Goal: Task Accomplishment & Management: Complete application form

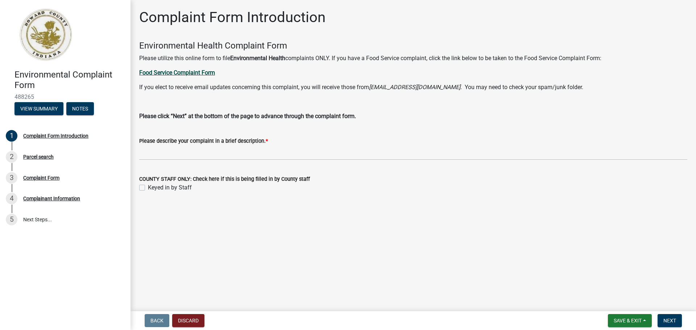
click at [183, 73] on strong "Food Service Complaint Form" at bounding box center [177, 72] width 76 height 7
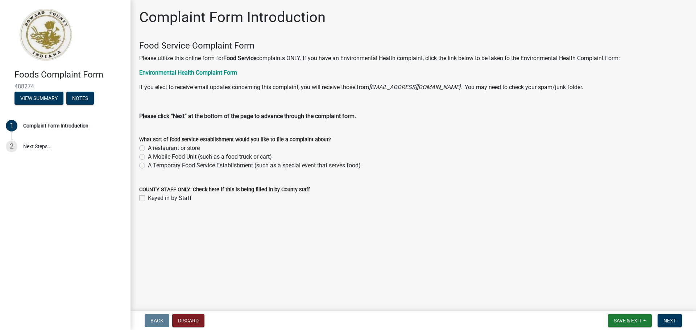
click at [148, 147] on label "A restaurant or store" at bounding box center [174, 148] width 52 height 9
click at [148, 147] on input "A restaurant or store" at bounding box center [150, 146] width 5 height 5
radio input "true"
click at [666, 319] on span "Next" at bounding box center [670, 321] width 13 height 6
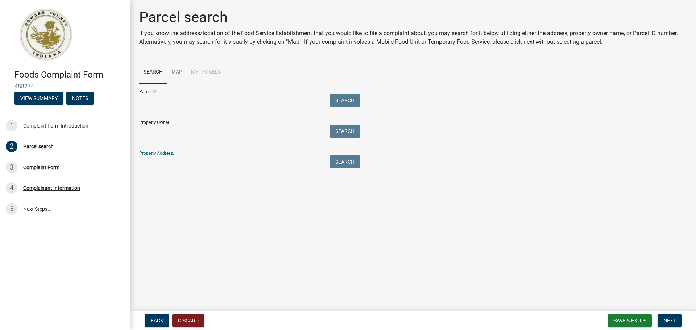
click at [217, 166] on input "Property Address:" at bounding box center [228, 163] width 179 height 15
paste input "[STREET_ADDRESS]"
click at [337, 163] on button "Search" at bounding box center [345, 162] width 31 height 13
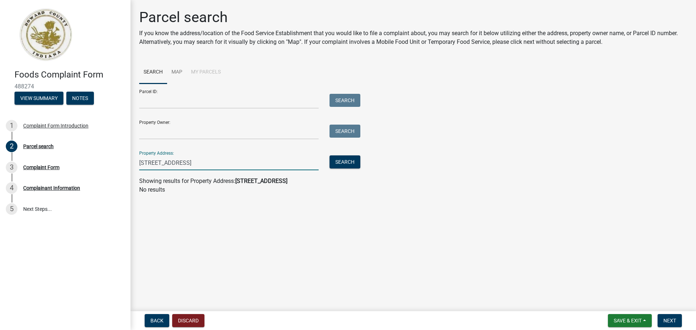
click at [220, 167] on input "[STREET_ADDRESS]" at bounding box center [228, 163] width 179 height 15
click at [178, 164] on input "[STREET_ADDRESS]" at bounding box center [228, 163] width 179 height 15
type input "2120"
click at [347, 160] on button "Search" at bounding box center [345, 162] width 31 height 13
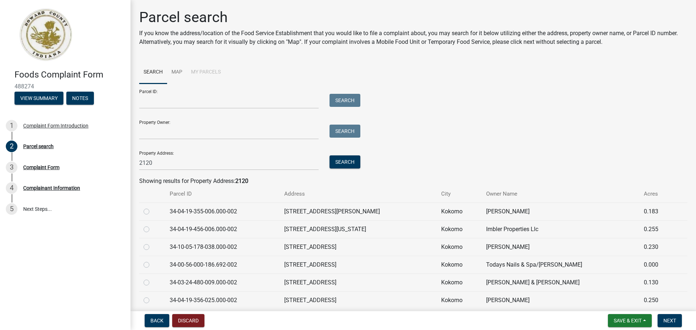
click at [152, 261] on label at bounding box center [152, 261] width 0 height 0
click at [152, 265] on input "radio" at bounding box center [154, 263] width 5 height 5
radio input "true"
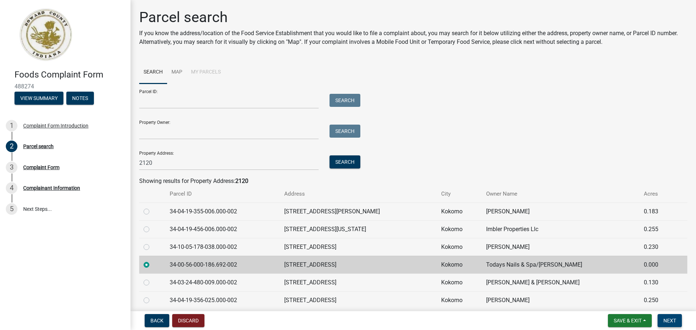
click at [673, 320] on span "Next" at bounding box center [670, 321] width 13 height 6
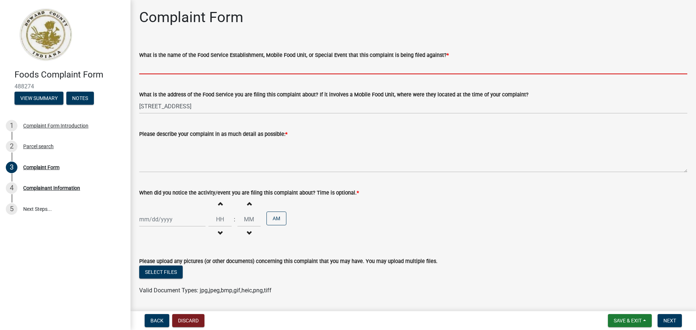
click at [150, 67] on input "What is the name of the Food Service Establishment, Mobile Food Unit, or Specia…" at bounding box center [413, 66] width 548 height 15
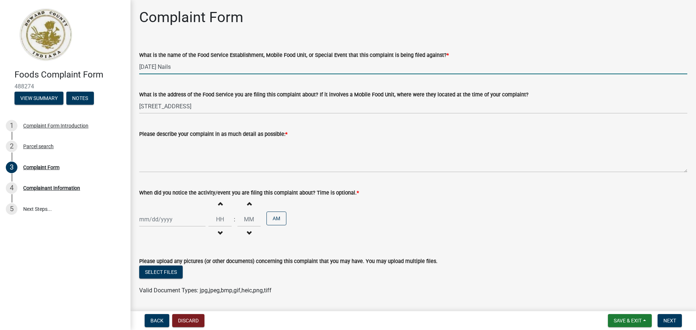
type input "[DATE] Nails"
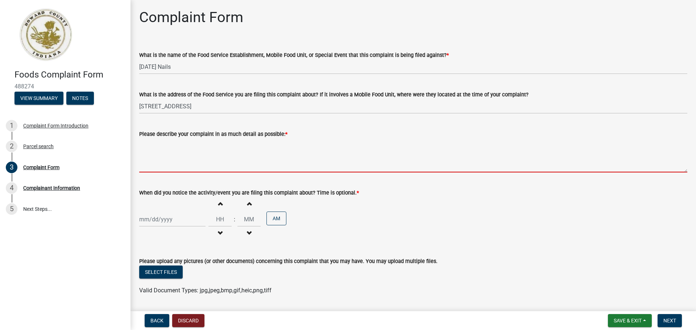
click at [161, 165] on textarea "Please describe your complaint in as much detail as possible: *" at bounding box center [413, 156] width 548 height 34
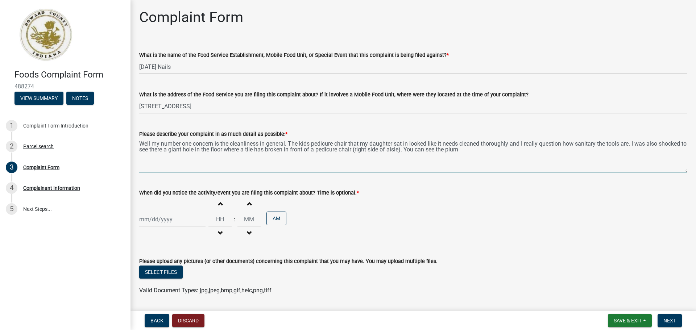
click at [287, 149] on textarea "Well my number one concern is the cleanliness in general. The kids pedicure cha…" at bounding box center [413, 156] width 548 height 34
click at [324, 150] on textarea "Well my number one concern is the cleanliness in general. The kids pedicure cha…" at bounding box center [413, 156] width 548 height 34
click at [314, 149] on textarea "Well my number one concern is the cleanliness in general. The kids pedicure cha…" at bounding box center [413, 156] width 548 height 34
click at [315, 149] on textarea "Well my number one concern is the cleanliness in general. The kids pedicure cha…" at bounding box center [413, 156] width 548 height 34
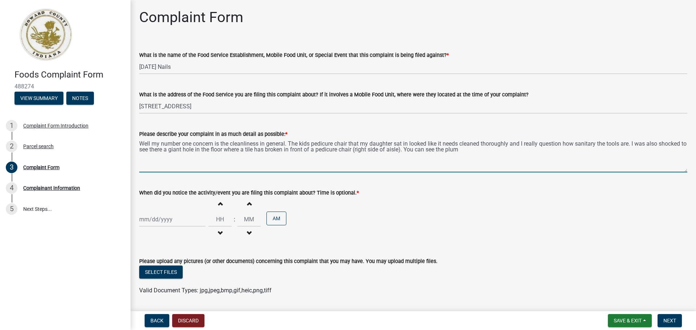
click at [253, 149] on textarea "Well my number one concern is the cleanliness in general. The kids pedicure cha…" at bounding box center [413, 156] width 548 height 34
click at [299, 154] on textarea "Well my number one concern is the cleanliness in general. The kids pedicure cha…" at bounding box center [413, 156] width 548 height 34
click at [243, 151] on textarea "Well my number one concern is the cleanliness in general. The kids pedicure cha…" at bounding box center [413, 156] width 548 height 34
click at [221, 150] on textarea "Well my number one concern is the cleanliness in general. The kids pedicure cha…" at bounding box center [413, 156] width 548 height 34
drag, startPoint x: 212, startPoint y: 150, endPoint x: 204, endPoint y: 150, distance: 8.0
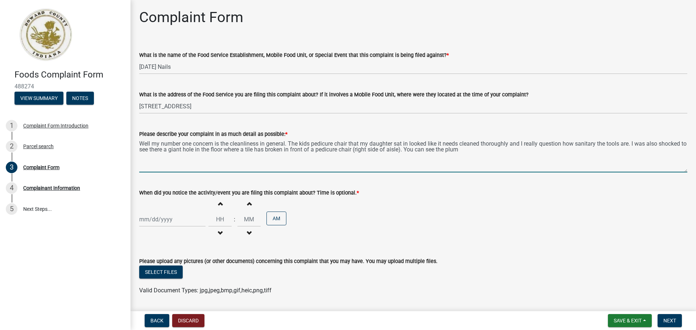
click at [204, 150] on textarea "Well my number one concern is the cleanliness in general. The kids pedicure cha…" at bounding box center [413, 156] width 548 height 34
drag, startPoint x: 273, startPoint y: 151, endPoint x: 299, endPoint y: 151, distance: 25.7
click at [273, 150] on textarea "Well my number one concern is the cleanliness in general. The kids pedicure cha…" at bounding box center [413, 156] width 548 height 34
click at [305, 151] on textarea "Well my number one concern is the cleanliness in general. The kids pedicure cha…" at bounding box center [413, 156] width 548 height 34
click at [325, 151] on textarea "Well my number one concern is the cleanliness in general. The kids pedicure cha…" at bounding box center [413, 156] width 548 height 34
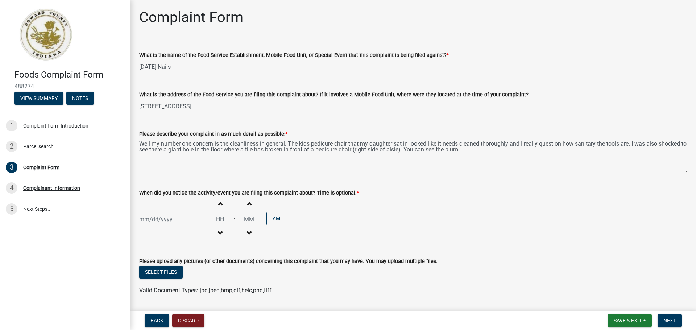
click at [275, 149] on textarea "Well my number one concern is the cleanliness in general. The kids pedicure cha…" at bounding box center [413, 156] width 548 height 34
click at [327, 150] on textarea "Well my number one concern is the cleanliness in general. The kids pedicure cha…" at bounding box center [413, 156] width 548 height 34
click at [312, 153] on textarea "Well my number one concern is the cleanliness in general. The kids pedicure cha…" at bounding box center [413, 156] width 548 height 34
click at [316, 151] on textarea "Well my number one concern is the cleanliness in general. The kids pedicure cha…" at bounding box center [413, 156] width 548 height 34
click at [500, 150] on textarea "Well my number one concern is the cleanliness in general. The kids pedicure cha…" at bounding box center [413, 156] width 548 height 34
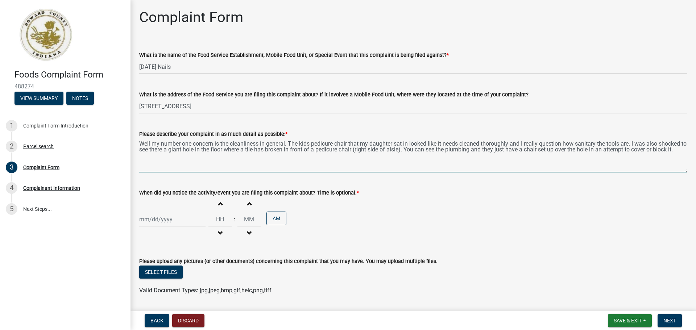
type textarea "Well my number one concern is the cleanliness in general. The kids pedicure cha…"
click at [165, 219] on div at bounding box center [172, 219] width 66 height 15
select select "10"
select select "2025"
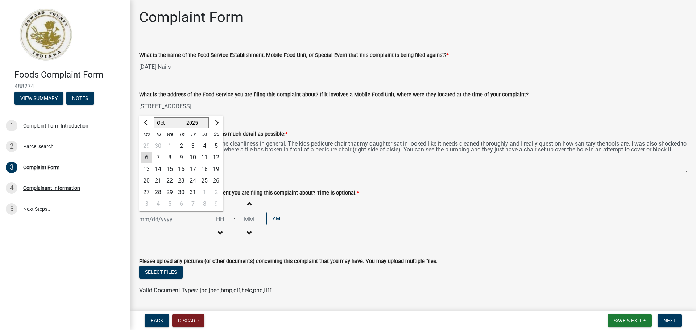
click at [203, 143] on div "4" at bounding box center [205, 146] width 12 height 12
type input "[DATE]"
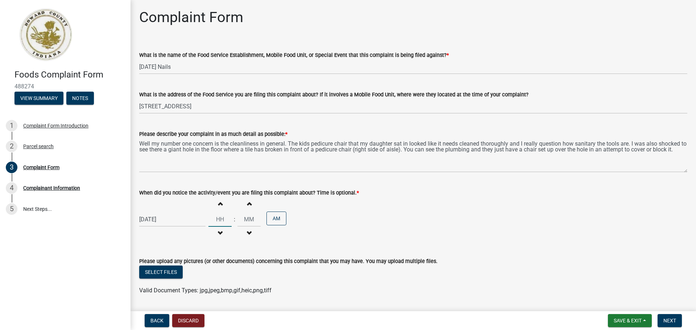
click at [216, 219] on input "Hours" at bounding box center [220, 219] width 23 height 15
click at [218, 204] on span "button" at bounding box center [220, 204] width 4 height 6
type input "01"
type input "00"
click at [218, 203] on span "button" at bounding box center [220, 204] width 4 height 6
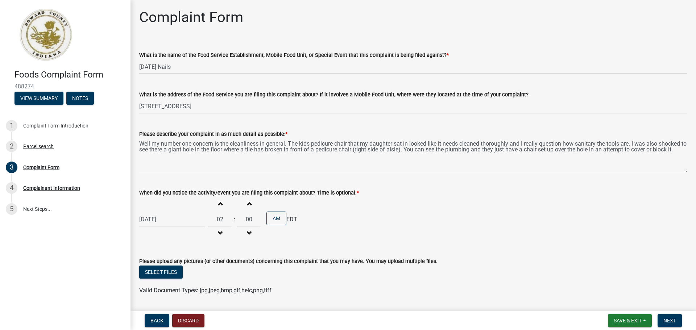
click at [218, 203] on span "button" at bounding box center [220, 204] width 4 height 6
type input "04"
click at [275, 216] on button "AM" at bounding box center [277, 219] width 20 height 14
click at [495, 240] on div "[DATE] Increment hours 04 Decrement hours : Increment minutes 00 Decrement minu…" at bounding box center [413, 219] width 548 height 45
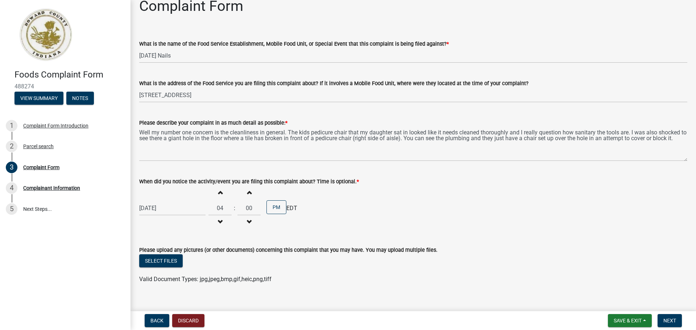
scroll to position [21, 0]
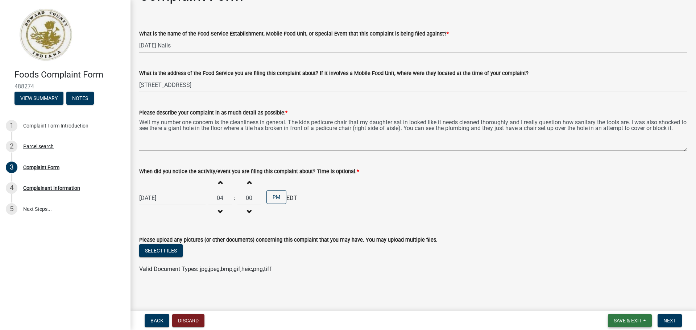
click at [623, 319] on span "Save & Exit" at bounding box center [628, 321] width 28 height 6
click at [615, 284] on button "Save" at bounding box center [623, 284] width 58 height 17
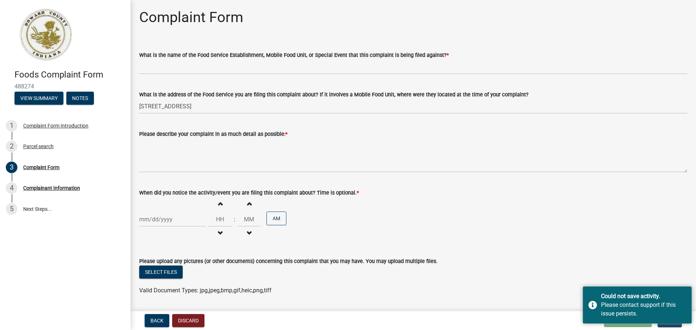
click at [497, 261] on div "Please upload any pictures (or other documents) concerning this complaint that …" at bounding box center [413, 261] width 548 height 9
click at [663, 260] on div "Please upload any pictures (or other documents) concerning this complaint that …" at bounding box center [413, 261] width 548 height 9
click at [625, 309] on div "Please contact support if this issue persists." at bounding box center [643, 309] width 85 height 17
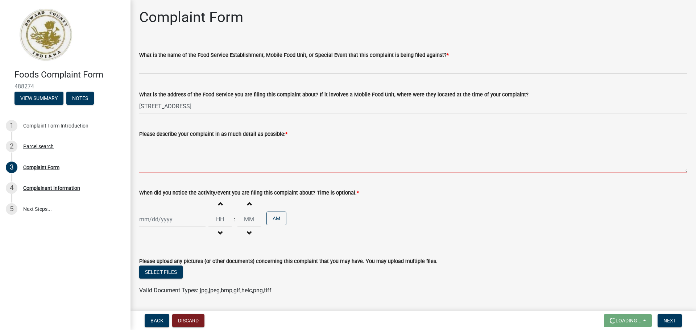
click at [292, 168] on textarea "Please describe your complaint in as much detail as possible: *" at bounding box center [413, 156] width 548 height 34
click at [503, 232] on div "Increment hours Decrement hours : Increment minutes Decrement minutes AM" at bounding box center [413, 219] width 548 height 45
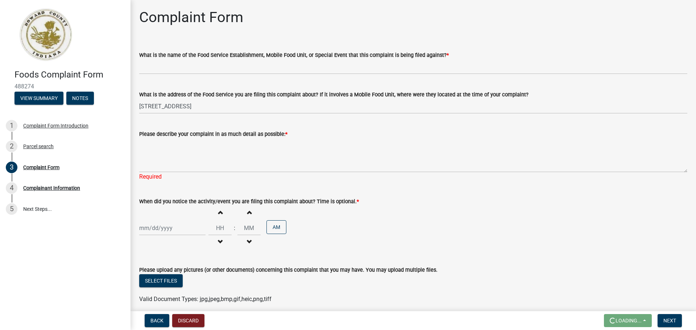
click at [162, 175] on div "Required" at bounding box center [413, 177] width 548 height 9
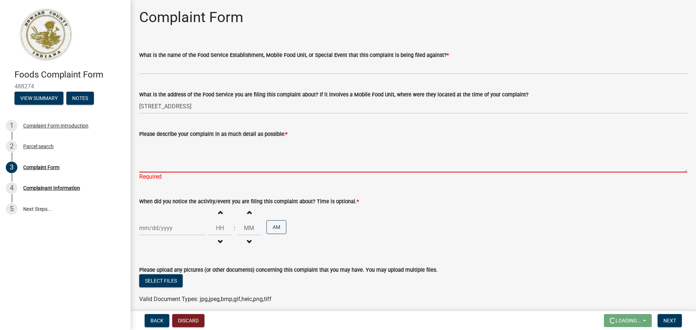
click at [160, 166] on textarea "Please describe your complaint in as much detail as possible: *" at bounding box center [413, 156] width 548 height 34
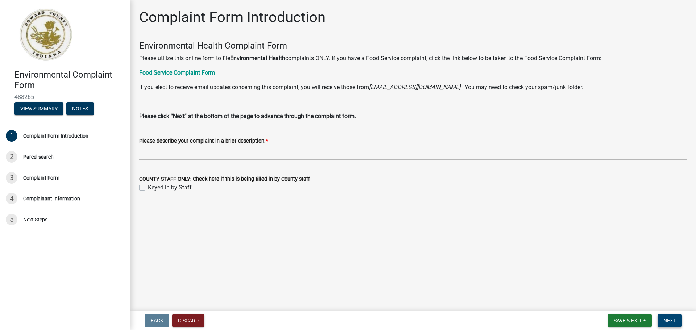
click at [675, 323] on span "Next" at bounding box center [670, 321] width 13 height 6
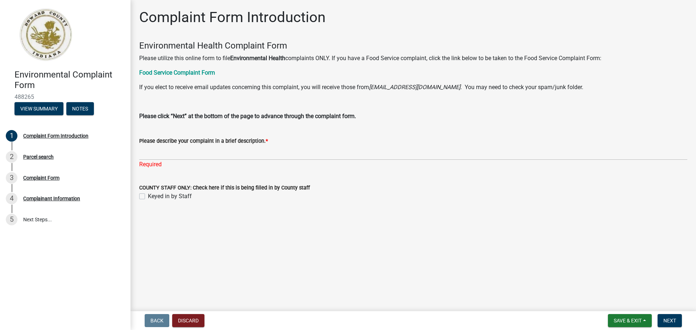
click at [492, 226] on main "Complaint Form Introduction Environmental Health Complaint Form Please utilize …" at bounding box center [414, 154] width 566 height 309
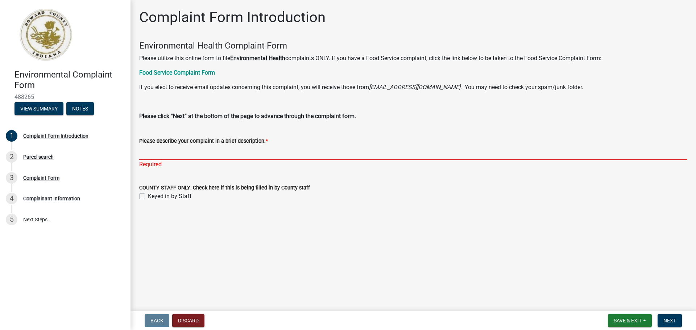
click at [234, 151] on input "Please describe your complaint in a brief description. *" at bounding box center [413, 152] width 548 height 15
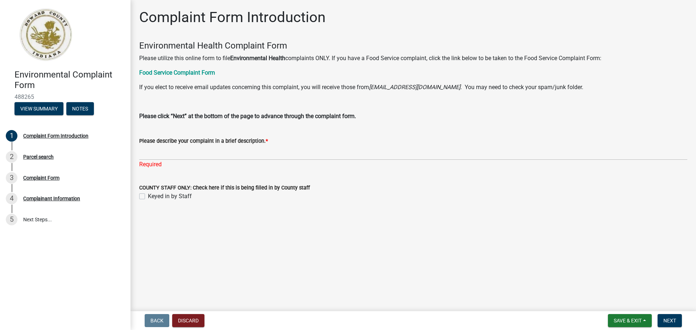
drag, startPoint x: 272, startPoint y: 59, endPoint x: 483, endPoint y: 121, distance: 219.3
click at [483, 121] on wm-data-entity-input "Environmental Health Complaint Form Please utilize this online form to file Env…" at bounding box center [413, 84] width 548 height 86
click at [460, 137] on div "Please describe your complaint in a brief description. *" at bounding box center [413, 141] width 548 height 9
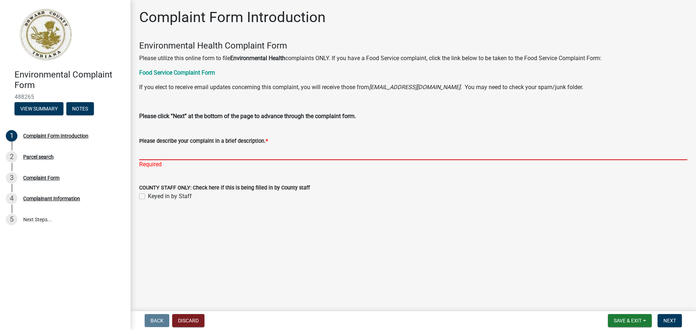
click at [271, 150] on input "Please describe your complaint in a brief description. *" at bounding box center [413, 152] width 548 height 15
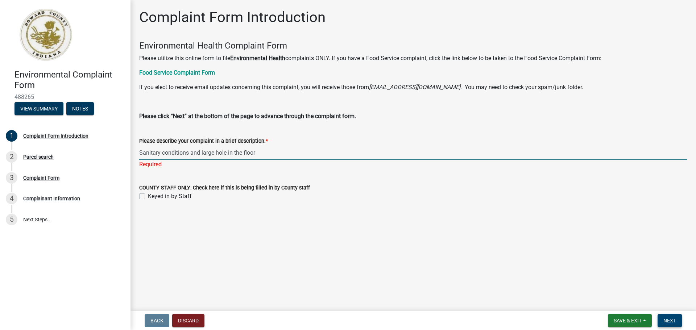
type input "Sanitary conditions and large hole in the floor"
click at [668, 320] on span "Next" at bounding box center [670, 321] width 13 height 6
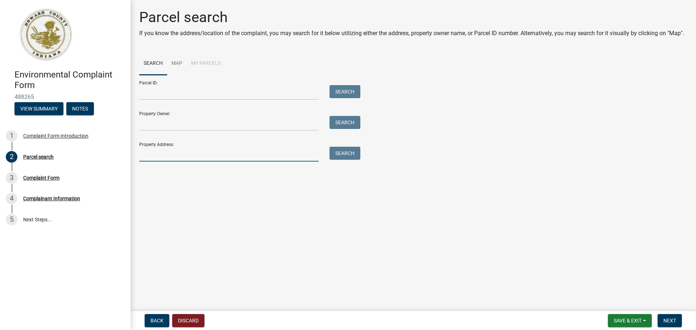
click at [175, 153] on input "Property Address:" at bounding box center [228, 154] width 179 height 15
drag, startPoint x: 267, startPoint y: 152, endPoint x: 158, endPoint y: 154, distance: 108.4
click at [158, 154] on input "[STREET_ADDRESS]" at bounding box center [228, 154] width 179 height 15
click at [217, 157] on input "2120 E" at bounding box center [228, 154] width 179 height 15
type input "2120"
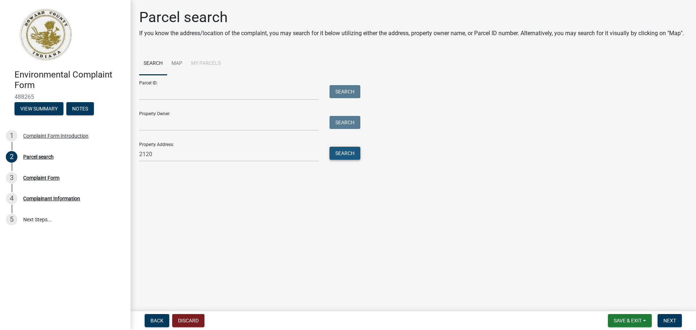
click at [346, 153] on button "Search" at bounding box center [345, 153] width 31 height 13
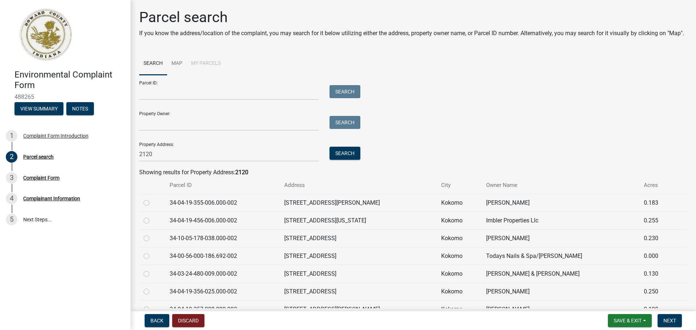
click at [152, 252] on label at bounding box center [152, 252] width 0 height 0
click at [152, 257] on input "radio" at bounding box center [154, 254] width 5 height 5
radio input "true"
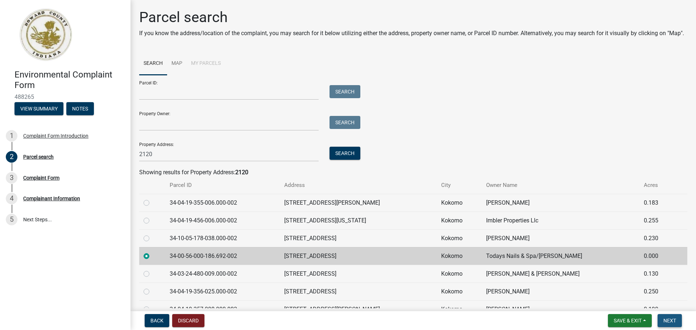
click at [676, 324] on span "Next" at bounding box center [670, 321] width 13 height 6
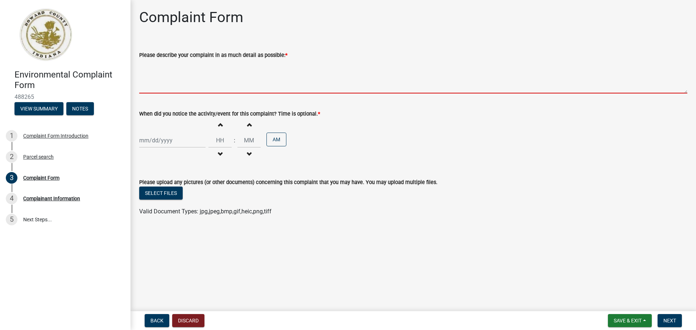
click at [180, 88] on textarea "Please describe your complaint in as much detail as possible: *" at bounding box center [413, 76] width 548 height 34
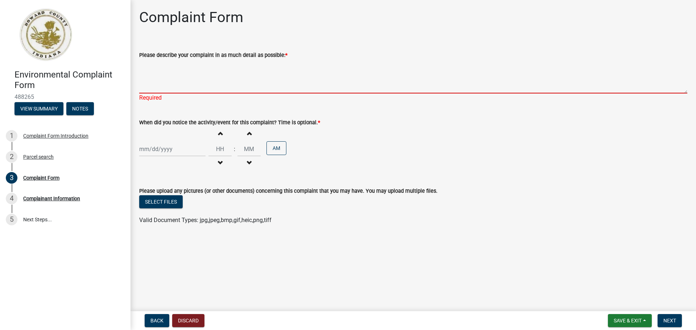
click at [176, 88] on textarea "Please describe your complaint in as much detail as possible: *" at bounding box center [413, 76] width 548 height 34
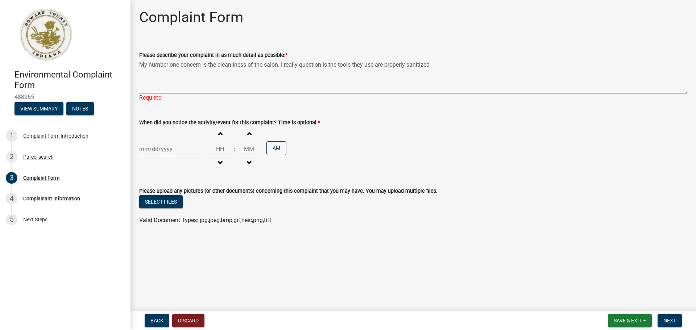
click at [327, 65] on textarea "My number one concern is the cleanliness of the salon. I really question is the…" at bounding box center [413, 76] width 548 height 34
click at [446, 66] on textarea "My number one concern is the cleanliness of the salon. I really question if the…" at bounding box center [413, 76] width 548 height 34
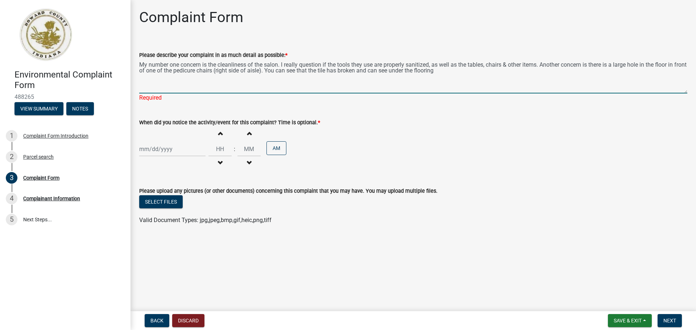
click at [413, 73] on textarea "My number one concern is the cleanliness of the salon. I really question if the…" at bounding box center [413, 76] width 548 height 34
click at [452, 73] on textarea "My number one concern is the cleanliness of the salon. I really question if the…" at bounding box center [413, 76] width 548 height 34
click at [438, 71] on textarea "My number one concern is the cleanliness of the salon. I really question if the…" at bounding box center [413, 76] width 548 height 34
drag, startPoint x: 472, startPoint y: 73, endPoint x: 406, endPoint y: 75, distance: 66.0
click at [406, 74] on textarea "My number one concern is the cleanliness of the salon. I really question if the…" at bounding box center [413, 76] width 548 height 34
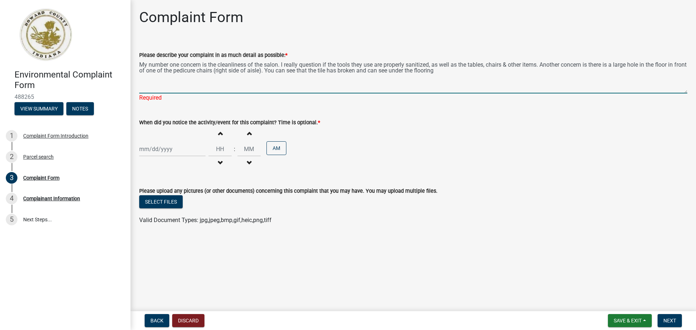
click at [406, 81] on textarea "My number one concern is the cleanliness of the salon. I really question if the…" at bounding box center [413, 76] width 548 height 34
click at [405, 71] on textarea "My number one concern is the cleanliness of the salon. I really question if the…" at bounding box center [413, 76] width 548 height 34
click at [419, 71] on textarea "My number one concern is the cleanliness of the salon. I really question if the…" at bounding box center [413, 76] width 548 height 34
click at [394, 74] on textarea "My number one concern is the cleanliness of the salon. I really question if the…" at bounding box center [413, 76] width 548 height 34
click at [371, 70] on textarea "My number one concern is the cleanliness of the salon. I really question if the…" at bounding box center [413, 76] width 548 height 34
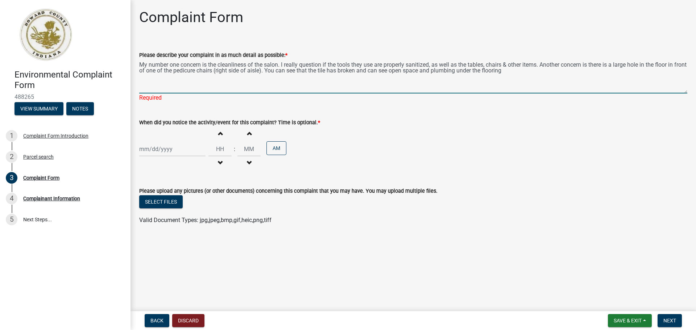
click at [300, 71] on textarea "My number one concern is the cleanliness of the salon. I really question if the…" at bounding box center [413, 76] width 548 height 34
click at [330, 71] on textarea "My number one concern is the cleanliness of the salon. I really question if the…" at bounding box center [413, 76] width 548 height 34
drag, startPoint x: 331, startPoint y: 71, endPoint x: 281, endPoint y: 71, distance: 50.4
click at [281, 71] on textarea "My number one concern is the cleanliness of the salon. I really question if the…" at bounding box center [413, 76] width 548 height 34
click at [338, 69] on textarea "My number one concern is the cleanliness of the salon. I really question if the…" at bounding box center [413, 76] width 548 height 34
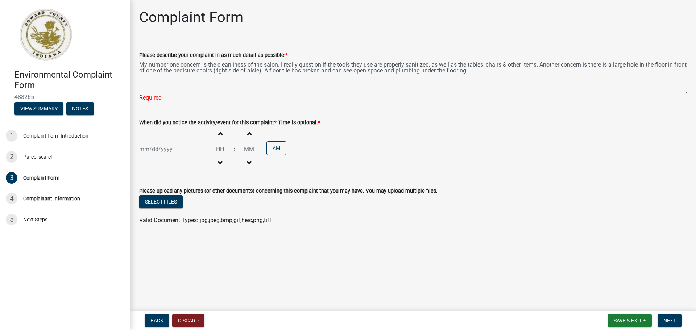
click at [378, 69] on textarea "My number one concern is the cleanliness of the salon. I really question if the…" at bounding box center [413, 76] width 548 height 34
click at [326, 71] on textarea "My number one concern is the cleanliness of the salon. I really question if the…" at bounding box center [413, 76] width 548 height 34
click at [396, 70] on textarea "My number one concern is the cleanliness of the salon. I really question if the…" at bounding box center [413, 76] width 548 height 34
click at [448, 69] on textarea "My number one concern is the cleanliness of the salon. I really question if the…" at bounding box center [413, 76] width 548 height 34
click at [418, 71] on textarea "My number one concern is the cleanliness of the salon. I really question if the…" at bounding box center [413, 76] width 548 height 34
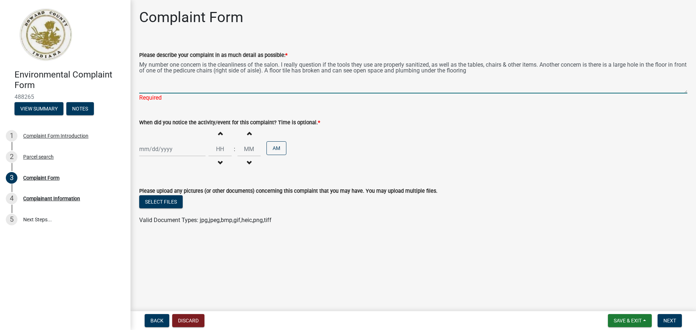
click at [470, 72] on textarea "My number one concern is the cleanliness of the salon. I really question if the…" at bounding box center [413, 76] width 548 height 34
click at [494, 70] on textarea "My number one concern is the cleanliness of the salon. I really question if the…" at bounding box center [413, 76] width 548 height 34
click at [348, 70] on textarea "My number one concern is the cleanliness of the salon. I really question if the…" at bounding box center [413, 76] width 548 height 34
click at [359, 70] on textarea "My number one concern is the cleanliness of the salon. I really question if the…" at bounding box center [413, 76] width 548 height 34
drag, startPoint x: 408, startPoint y: 70, endPoint x: 450, endPoint y: 71, distance: 42.1
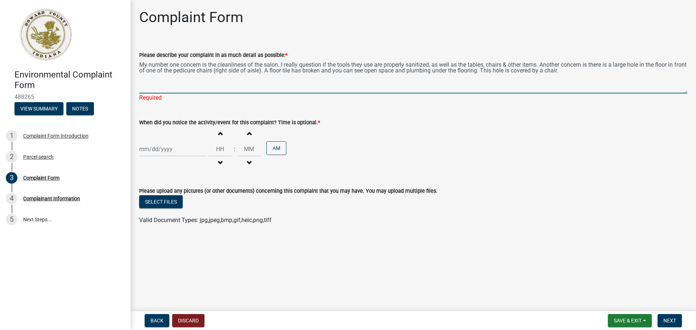
click at [411, 70] on textarea "My number one concern is the cleanliness of the salon. I really question if the…" at bounding box center [413, 76] width 548 height 34
click at [460, 71] on textarea "My number one concern is the cleanliness of the salon. I really question if the…" at bounding box center [413, 76] width 548 height 34
click at [486, 71] on textarea "My number one concern is the cleanliness of the salon. I really question if the…" at bounding box center [413, 76] width 548 height 34
drag, startPoint x: 521, startPoint y: 71, endPoint x: 570, endPoint y: 74, distance: 48.7
click at [523, 71] on textarea "My number one concern is the cleanliness of the salon. I really question if the…" at bounding box center [413, 76] width 548 height 34
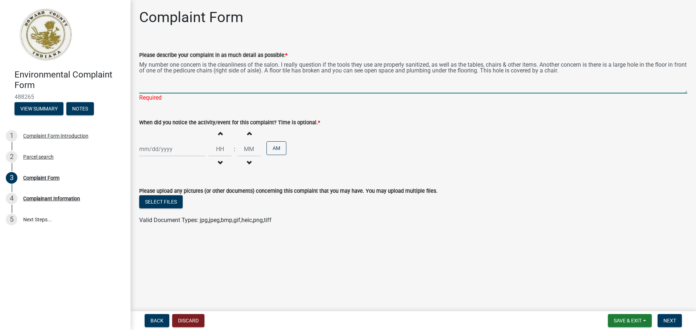
drag, startPoint x: 572, startPoint y: 74, endPoint x: 587, endPoint y: 73, distance: 14.9
click at [572, 74] on textarea "My number one concern is the cleanliness of the salon. I really question if the…" at bounding box center [413, 76] width 548 height 34
click at [593, 73] on textarea "My number one concern is the cleanliness of the salon. I really question if the…" at bounding box center [413, 76] width 548 height 34
drag, startPoint x: 583, startPoint y: 71, endPoint x: 515, endPoint y: 74, distance: 68.2
click at [515, 74] on textarea "My number one concern is the cleanliness of the salon. I really question if the…" at bounding box center [413, 76] width 548 height 34
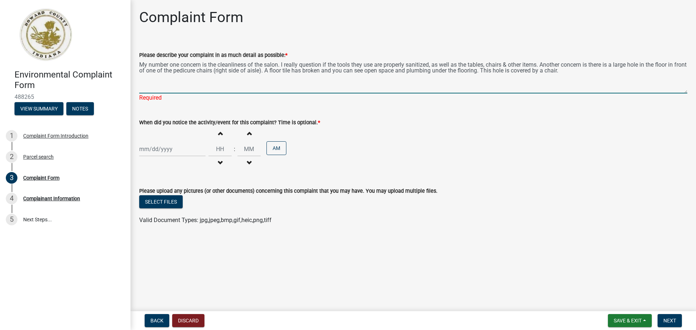
click at [512, 73] on textarea "My number one concern is the cleanliness of the salon. I really question if the…" at bounding box center [413, 76] width 548 height 34
click at [522, 71] on textarea "My number one concern is the cleanliness of the salon. I really question if the…" at bounding box center [413, 76] width 548 height 34
click at [525, 70] on textarea "My number one concern is the cleanliness of the salon. I really question if the…" at bounding box center [413, 76] width 548 height 34
click at [580, 70] on textarea "My number one concern is the cleanliness of the salon. I really question if the…" at bounding box center [413, 76] width 548 height 34
click at [617, 72] on textarea "My number one concern is the cleanliness of the salon. I really question if the…" at bounding box center [413, 76] width 548 height 34
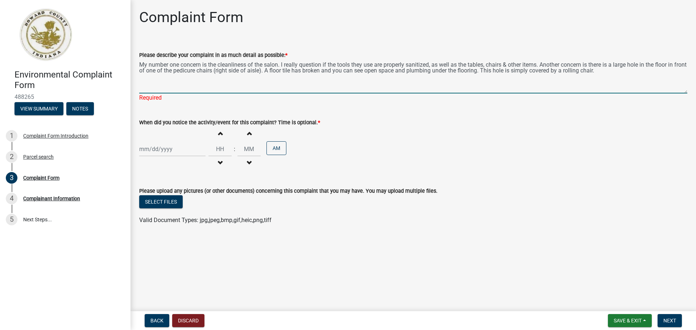
type textarea "My number one concern is the cleanliness of the salon. I really question if the…"
click at [160, 148] on div at bounding box center [172, 149] width 66 height 15
select select "10"
select select "2025"
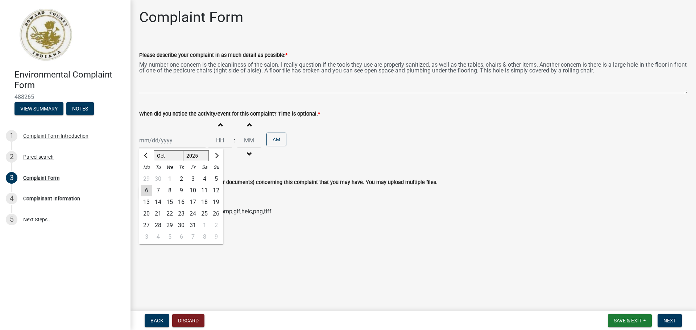
click at [203, 179] on div "4" at bounding box center [205, 179] width 12 height 12
type input "[DATE]"
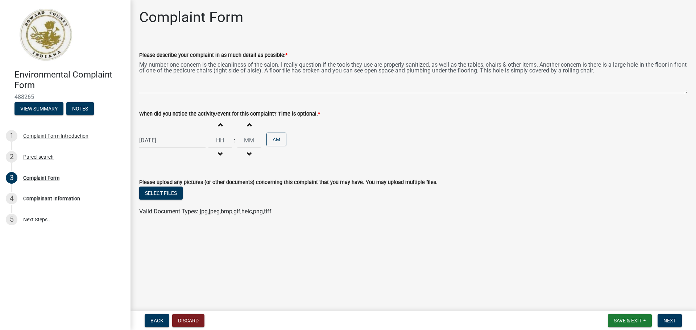
click at [218, 126] on span "button" at bounding box center [220, 125] width 4 height 6
type input "01"
type input "00"
click at [218, 126] on span "button" at bounding box center [220, 125] width 4 height 6
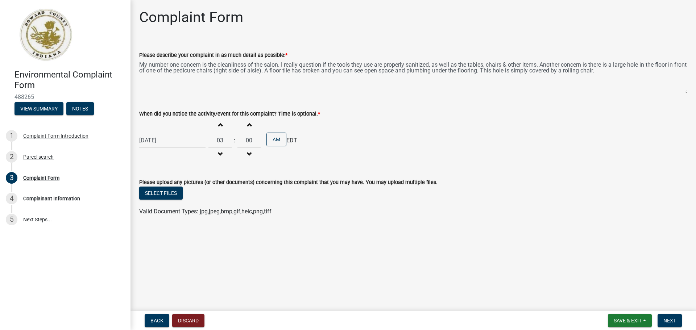
click at [218, 126] on span "button" at bounding box center [220, 125] width 4 height 6
type input "04"
click at [278, 142] on button "AM" at bounding box center [277, 140] width 20 height 14
click at [161, 195] on button "Select files" at bounding box center [161, 193] width 44 height 13
click at [172, 191] on button "Select files" at bounding box center [161, 193] width 44 height 13
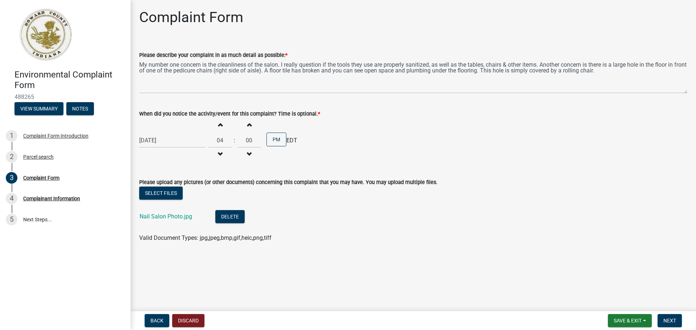
drag, startPoint x: 573, startPoint y: 275, endPoint x: 604, endPoint y: 278, distance: 31.0
drag, startPoint x: 604, startPoint y: 278, endPoint x: 659, endPoint y: 282, distance: 55.2
click at [649, 270] on main "Complaint Form Please describe your complaint in as much detail as possible: * …" at bounding box center [414, 154] width 566 height 309
click at [675, 318] on span "Next" at bounding box center [670, 321] width 13 height 6
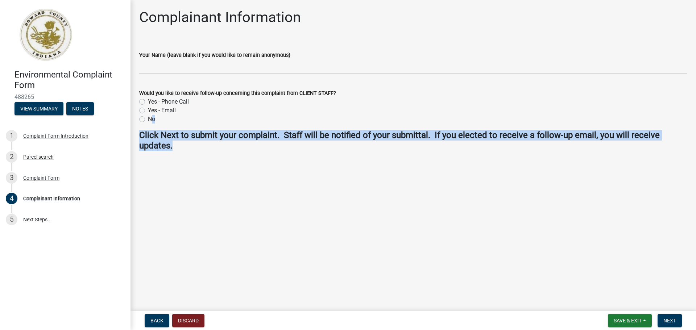
drag, startPoint x: 182, startPoint y: 148, endPoint x: 142, endPoint y: 128, distance: 44.3
click at [142, 128] on wm-data-entity-input-list "Your Name (leave blank if you would like to remain anonymous) Would you like to…" at bounding box center [413, 99] width 548 height 116
click at [196, 153] on wm-data-entity-input "Click Next to submit your complaint. Staff will be notified of your submittal. …" at bounding box center [413, 143] width 548 height 27
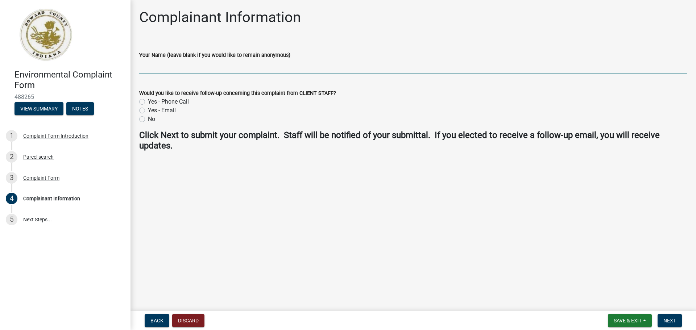
click at [183, 70] on input "Your Name (leave blank if you would like to remain anonymous)" at bounding box center [413, 66] width 548 height 15
type input "Samantha Milburn"
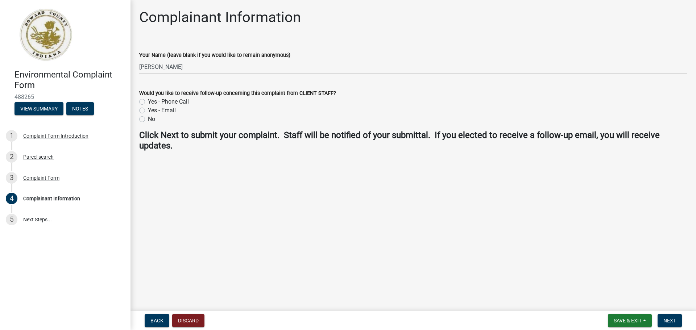
drag, startPoint x: 336, startPoint y: 95, endPoint x: 264, endPoint y: 92, distance: 71.9
click at [264, 92] on div "Would you like to receive follow-up concerning this complaint from CLIENT STAFF?" at bounding box center [413, 93] width 548 height 9
click at [304, 104] on div "Yes - Phone Call" at bounding box center [413, 102] width 548 height 9
drag, startPoint x: 259, startPoint y: 91, endPoint x: 251, endPoint y: 90, distance: 8.4
click at [251, 91] on label "Would you like to receive follow-up concerning this complaint from CLIENT STAFF?" at bounding box center [237, 93] width 197 height 5
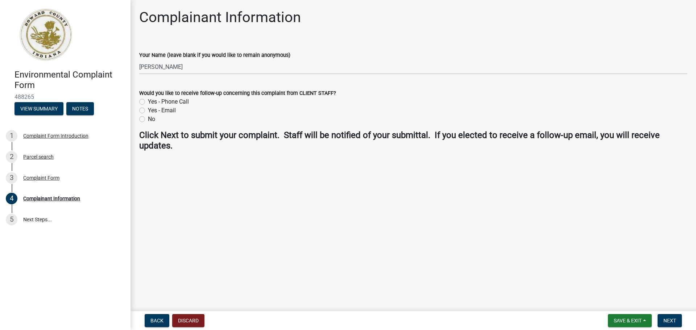
click at [320, 94] on label "Would you like to receive follow-up concerning this complaint from CLIENT STAFF?" at bounding box center [237, 93] width 197 height 5
click at [145, 112] on div "Yes - Email" at bounding box center [413, 110] width 548 height 9
click at [148, 109] on label "Yes - Email" at bounding box center [162, 110] width 28 height 9
click at [148, 109] on input "Yes - Email" at bounding box center [150, 108] width 5 height 5
radio input "true"
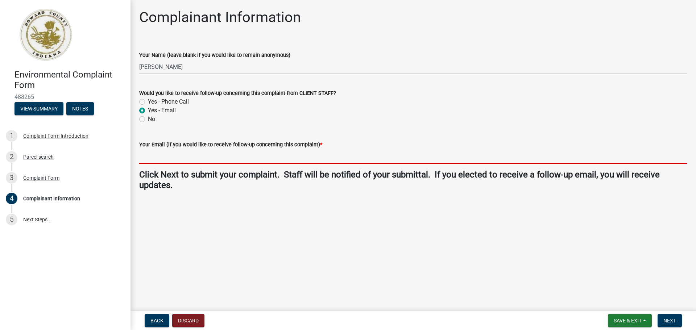
click at [209, 158] on input "Your Email (if you would like to receive follow-up concerning this complaint) *" at bounding box center [413, 156] width 548 height 15
type input "SamanthaM@HustonElectric.com"
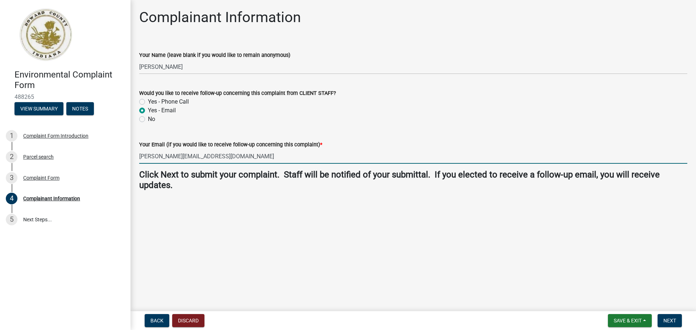
click at [332, 199] on div "Complainant Information Your Name (leave blank if you would like to remain anon…" at bounding box center [413, 106] width 559 height 194
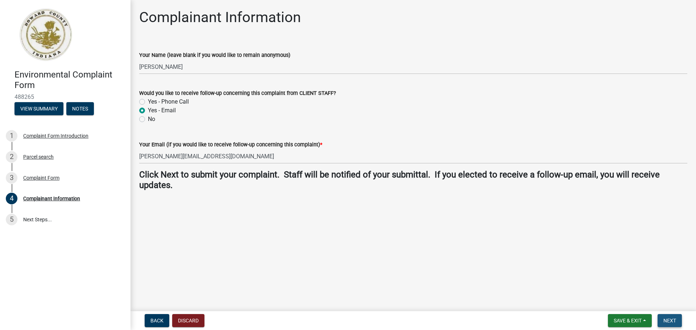
click at [676, 324] on span "Next" at bounding box center [670, 321] width 13 height 6
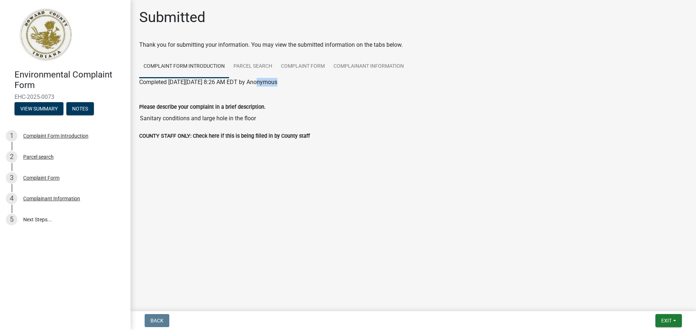
drag, startPoint x: 329, startPoint y: 88, endPoint x: 252, endPoint y: 82, distance: 76.8
click at [252, 82] on div "Completed On Monday, October 6, 2025 at 8:26 AM EDT by Anonymous Please describ…" at bounding box center [413, 112] width 548 height 68
click at [337, 141] on div "COUNTY STAFF ONLY: Check here if this is being filled in by County staff" at bounding box center [413, 139] width 559 height 15
drag, startPoint x: 273, startPoint y: 135, endPoint x: 211, endPoint y: 114, distance: 65.7
click at [211, 114] on wm-data-entity-view-list "Please describe your complaint in a brief description. Sanitary conditions and …" at bounding box center [413, 116] width 548 height 59
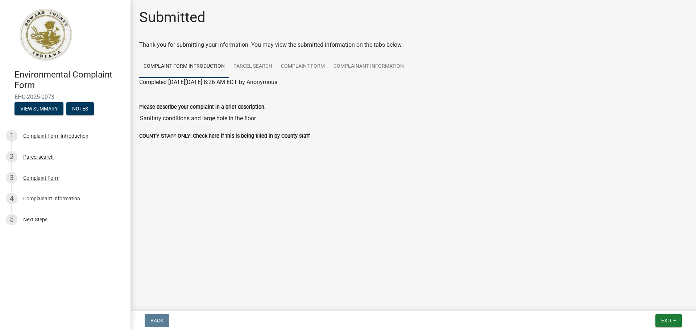
click at [351, 140] on div "COUNTY STAFF ONLY: Check here if this is being filled in by County staff" at bounding box center [413, 139] width 559 height 15
click at [669, 318] on span "Exit" at bounding box center [666, 321] width 11 height 6
click at [660, 301] on button "Save & Exit" at bounding box center [653, 301] width 58 height 17
